Goal: Transaction & Acquisition: Purchase product/service

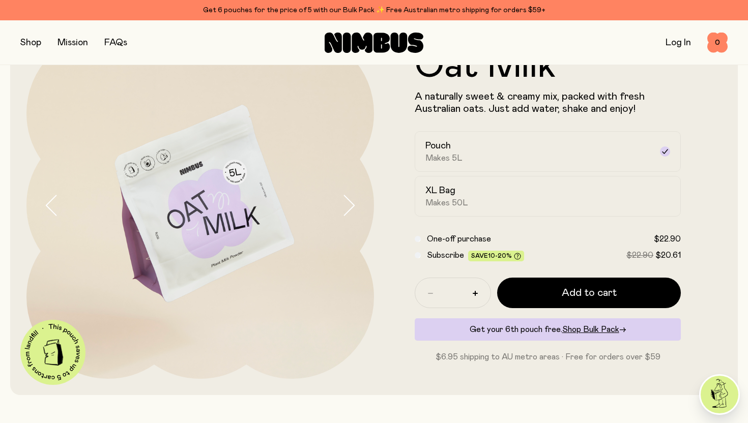
scroll to position [63, 0]
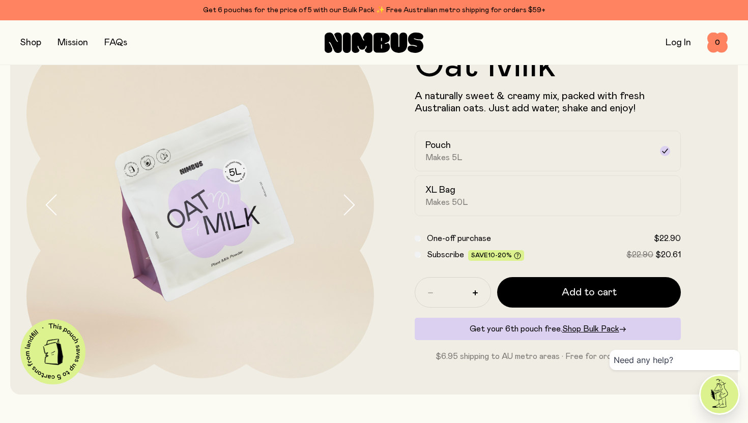
click at [351, 211] on icon "button" at bounding box center [348, 204] width 14 height 21
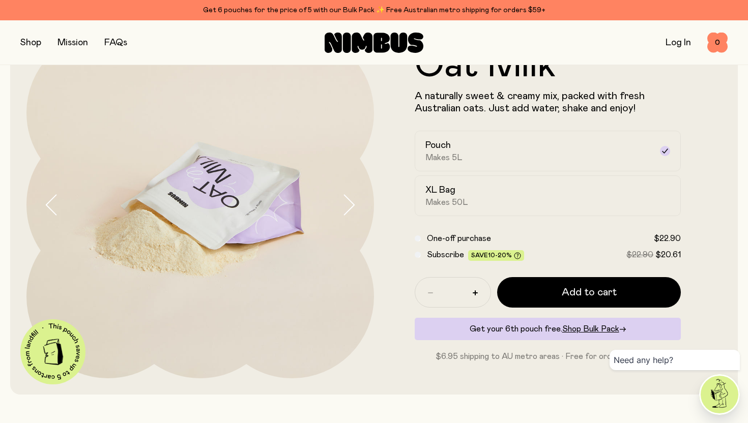
click at [351, 211] on icon "button" at bounding box center [348, 204] width 14 height 21
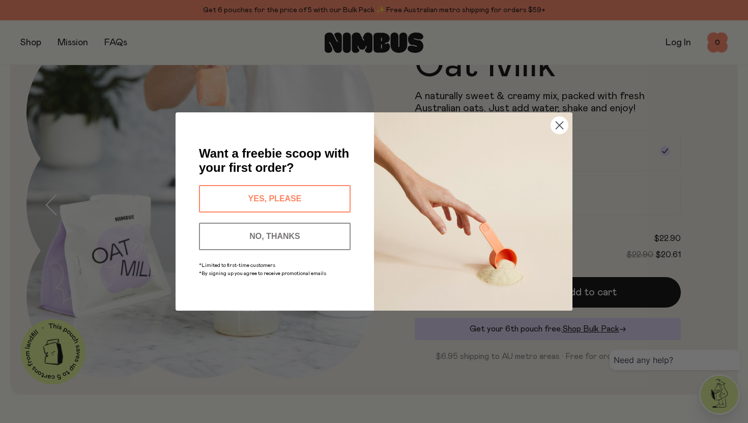
click at [557, 122] on circle "Close dialog" at bounding box center [559, 125] width 17 height 17
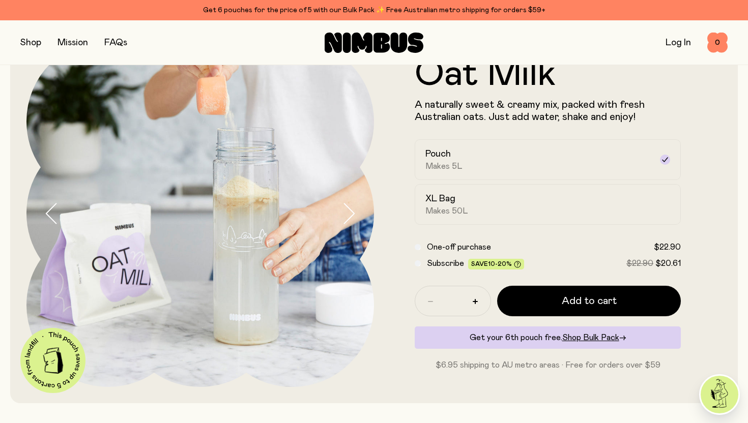
scroll to position [52, 0]
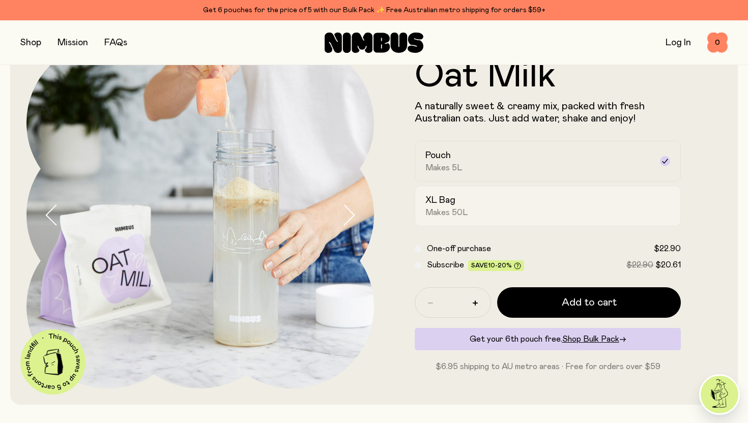
click at [524, 217] on div "XL Bag Makes 50L" at bounding box center [538, 205] width 226 height 23
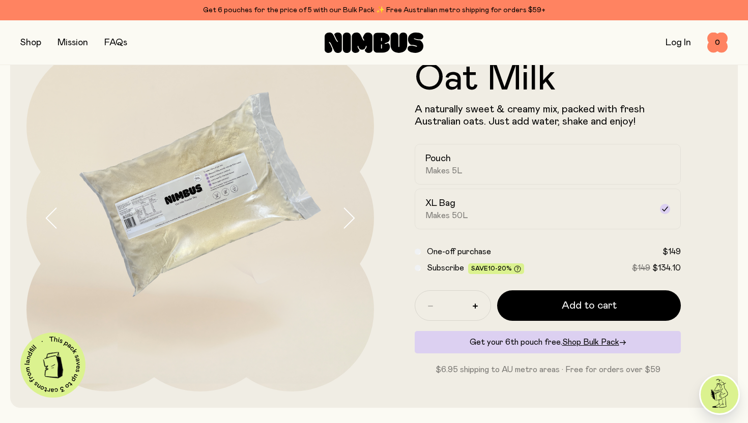
scroll to position [50, 0]
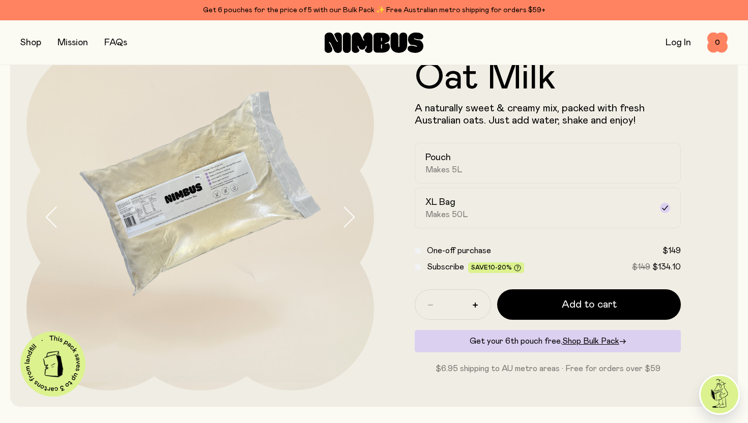
click at [32, 45] on button "button" at bounding box center [30, 43] width 21 height 14
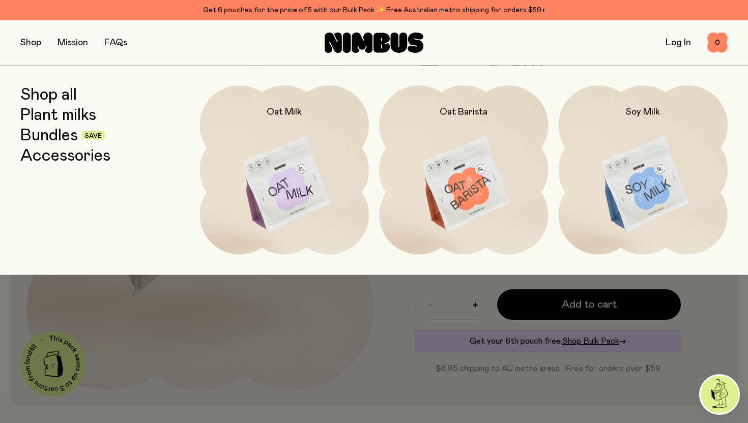
click at [439, 350] on div at bounding box center [374, 211] width 748 height 423
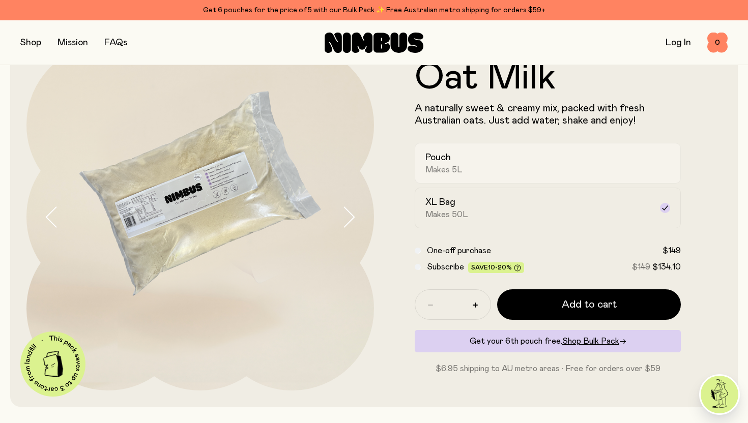
click at [455, 156] on div "Pouch Makes 5L" at bounding box center [538, 163] width 226 height 23
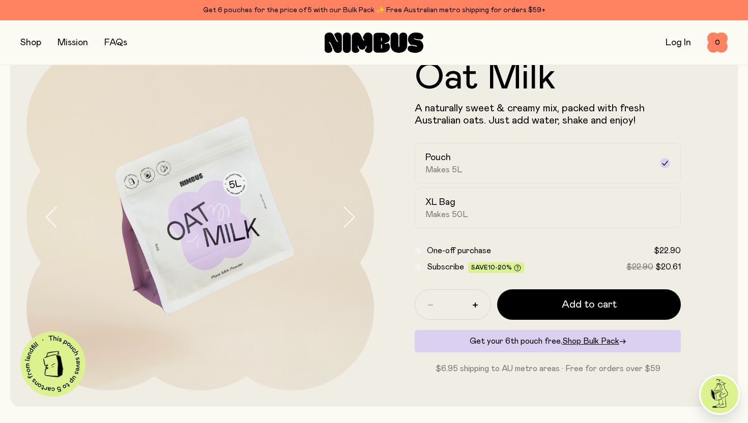
click at [346, 218] on icon "button" at bounding box center [348, 217] width 14 height 21
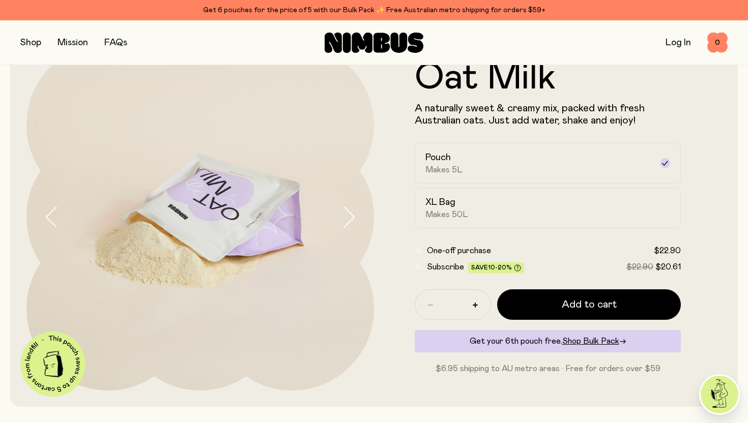
click at [346, 218] on icon "button" at bounding box center [348, 217] width 14 height 21
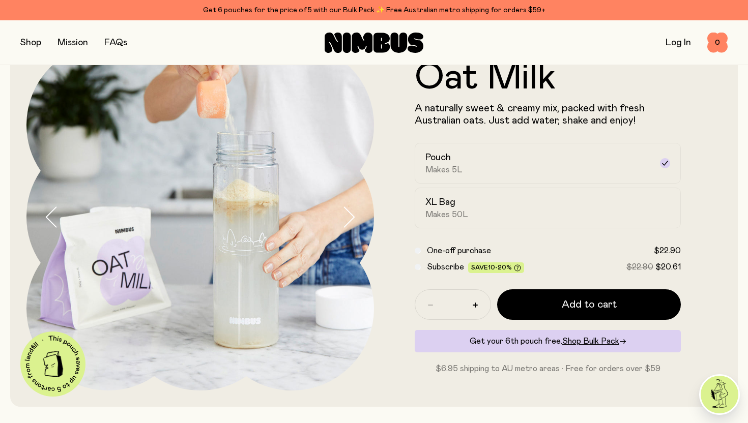
click at [30, 39] on button "button" at bounding box center [30, 43] width 21 height 14
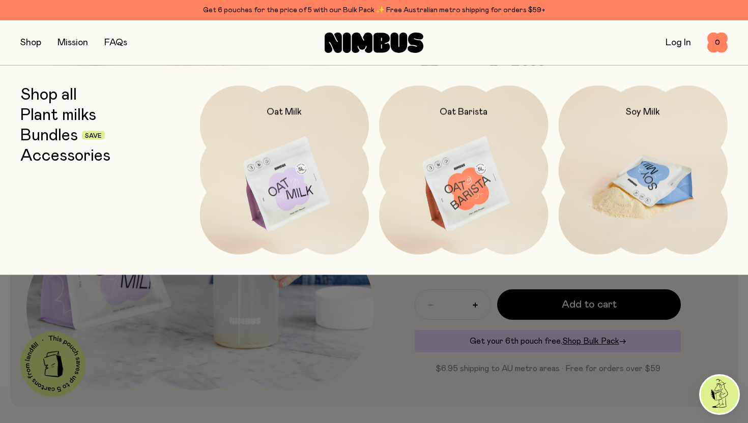
click at [626, 219] on img at bounding box center [643, 184] width 169 height 199
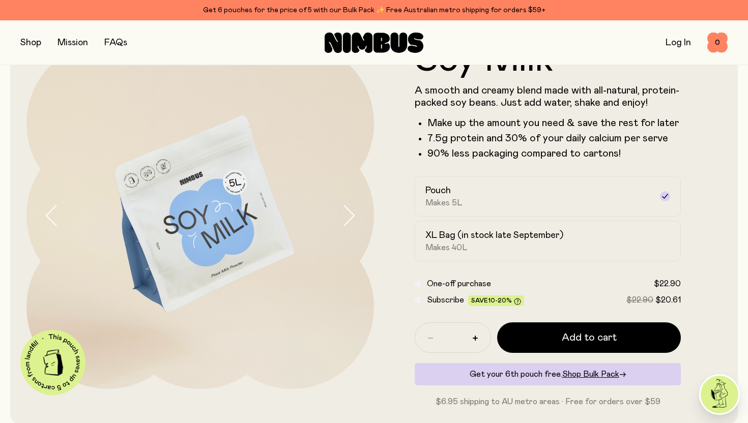
scroll to position [53, 0]
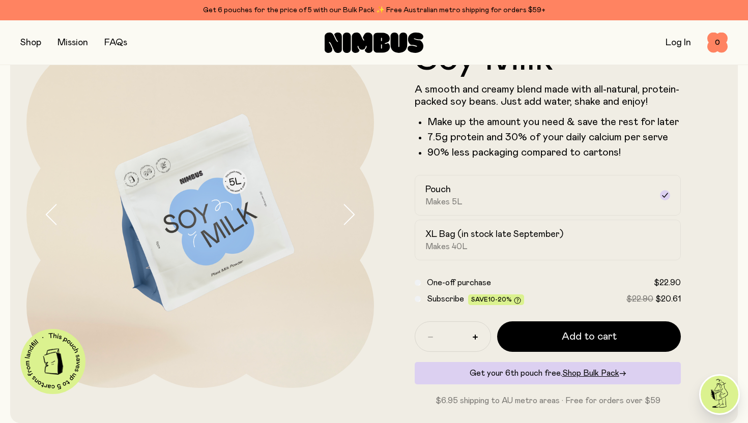
click at [338, 216] on img at bounding box center [199, 214] width 347 height 347
click at [354, 216] on icon "button" at bounding box center [348, 214] width 14 height 21
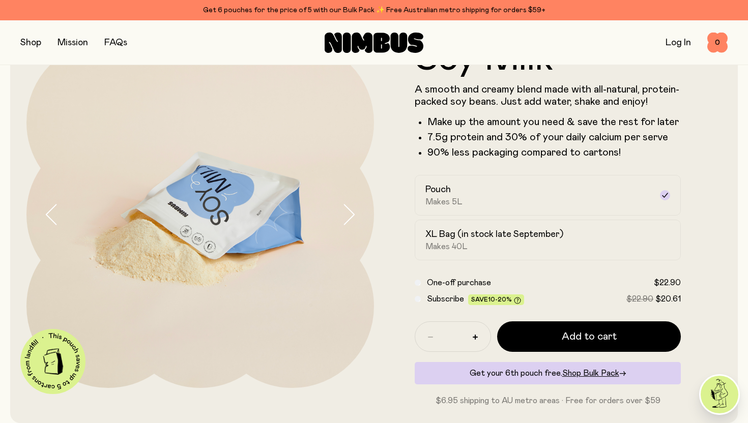
click at [354, 216] on icon "button" at bounding box center [348, 214] width 14 height 21
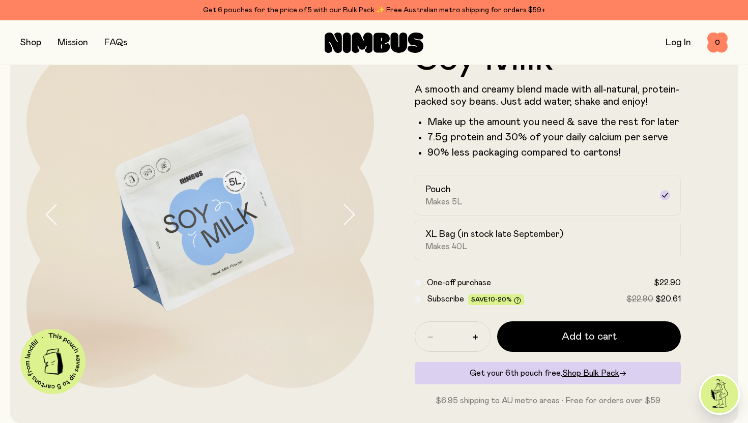
click at [354, 216] on icon "button" at bounding box center [348, 214] width 14 height 21
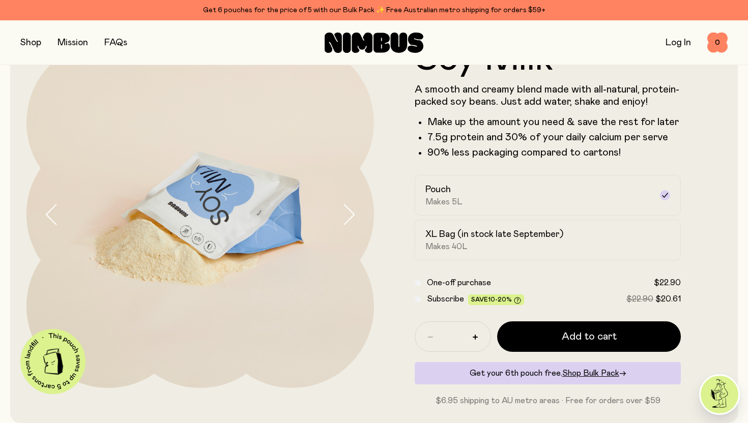
click at [354, 216] on icon "button" at bounding box center [348, 214] width 14 height 21
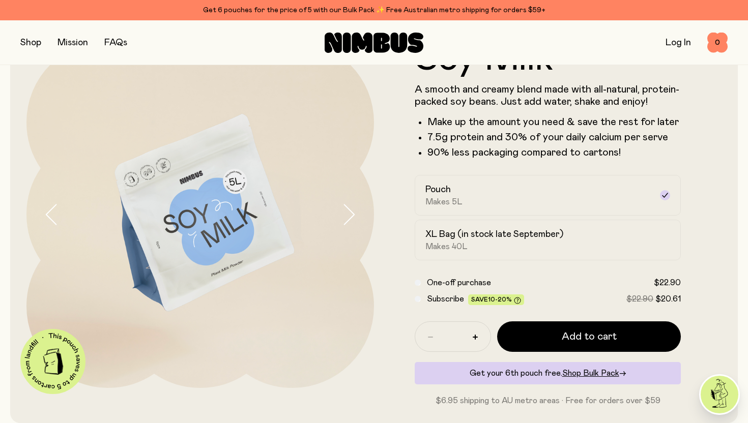
click at [354, 216] on icon "button" at bounding box center [348, 214] width 14 height 21
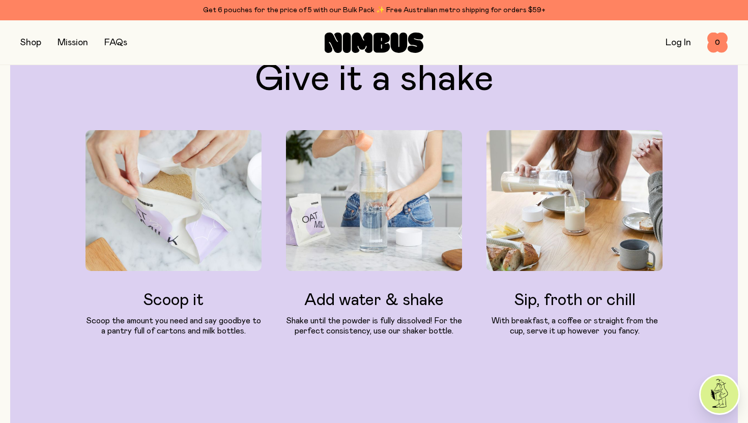
scroll to position [1021, 0]
